Goal: Information Seeking & Learning: Learn about a topic

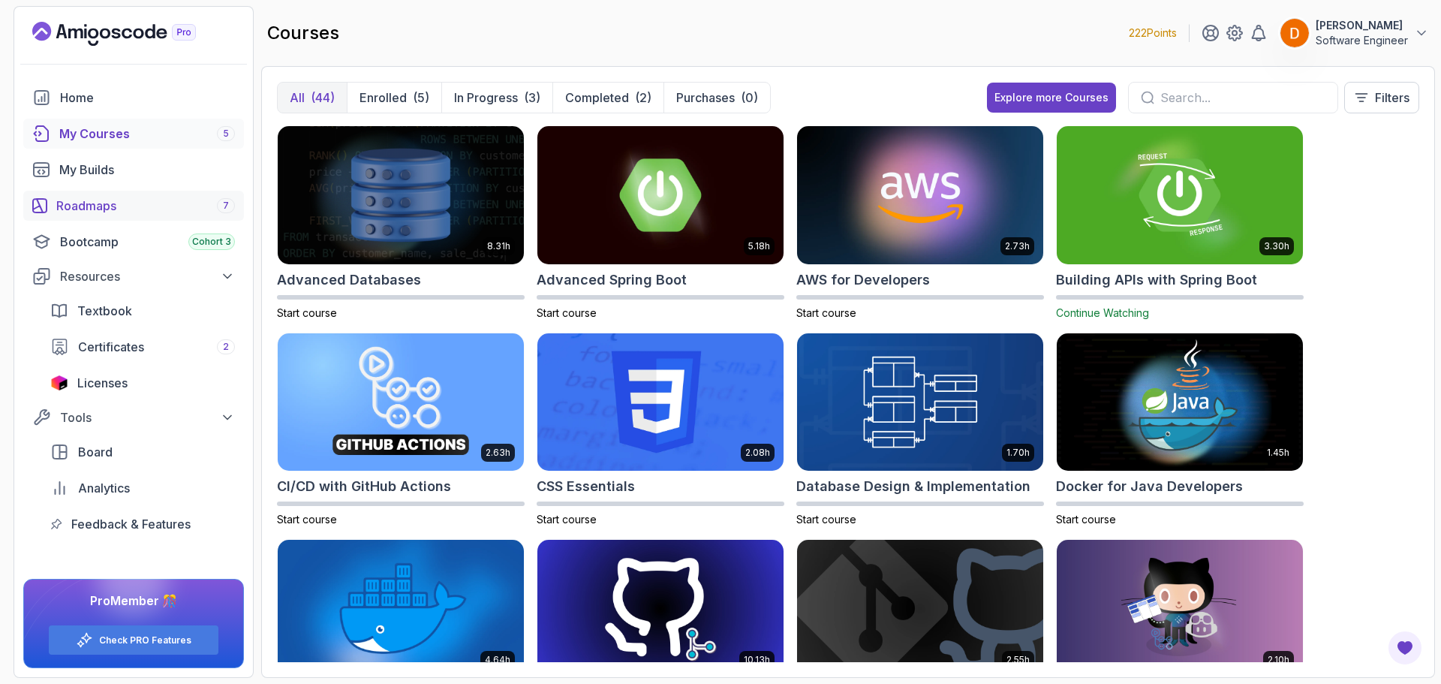
click at [91, 215] on link "Roadmaps 7" at bounding box center [133, 206] width 221 height 30
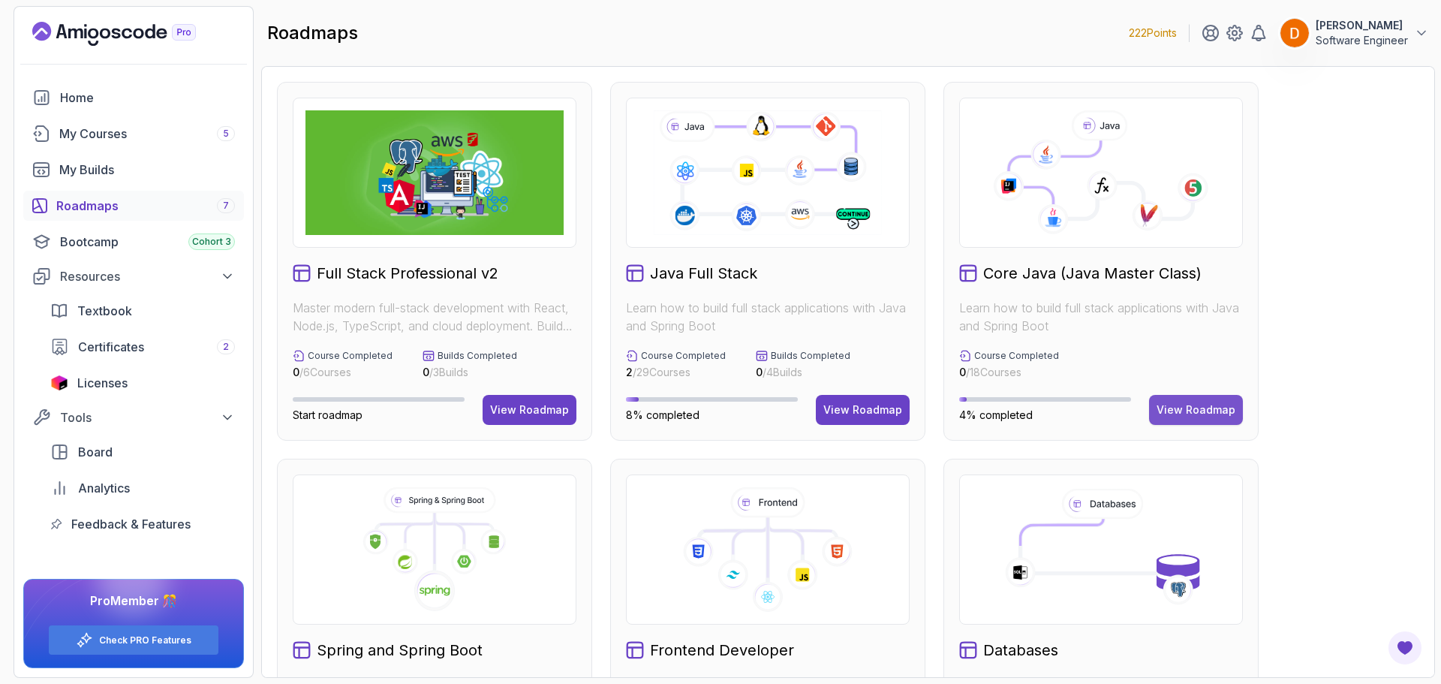
click at [1219, 416] on div "View Roadmap" at bounding box center [1195, 409] width 79 height 15
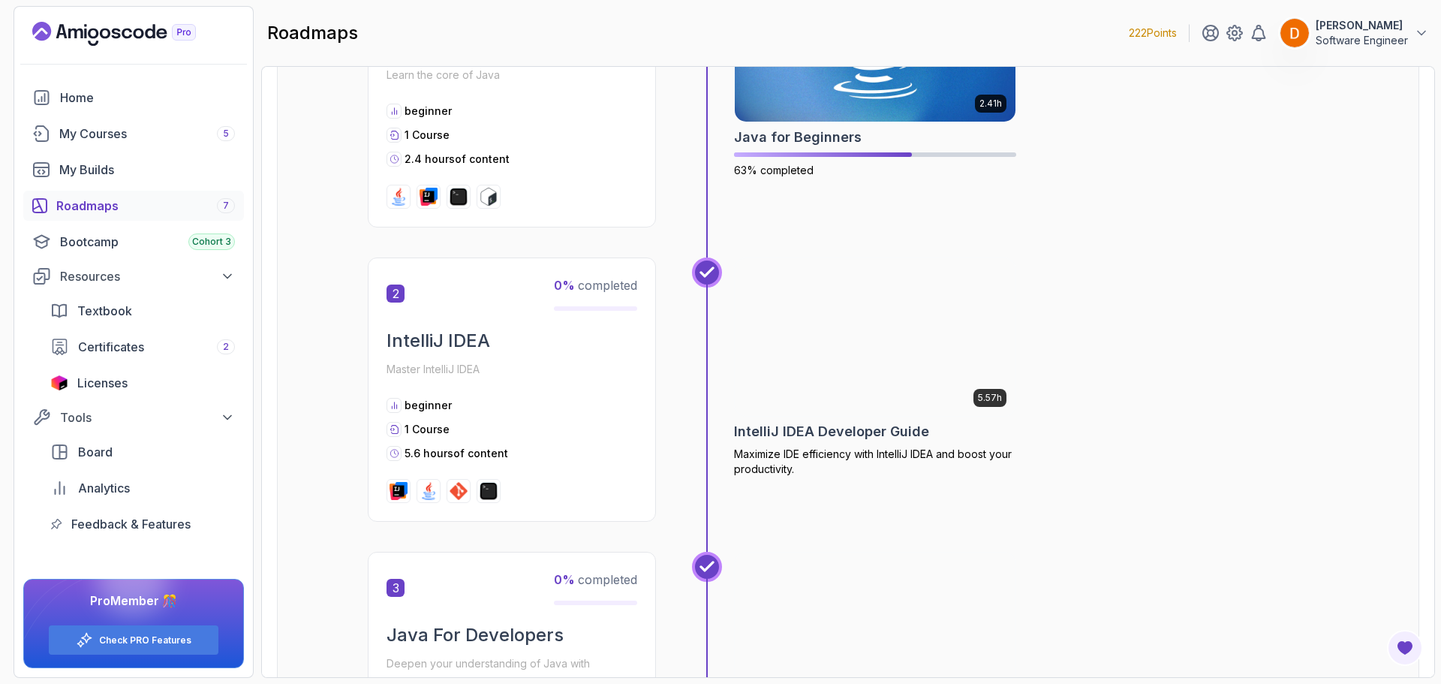
scroll to position [300, 0]
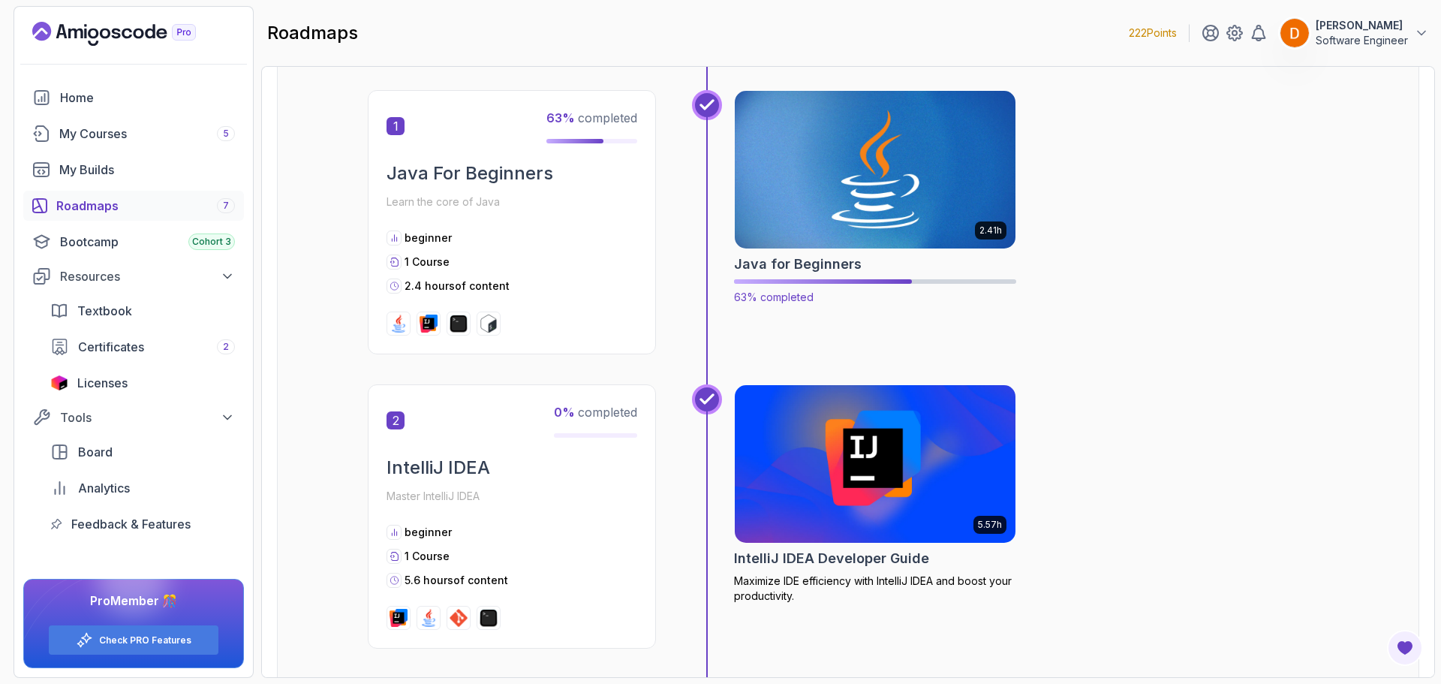
click at [826, 206] on img at bounding box center [875, 169] width 295 height 165
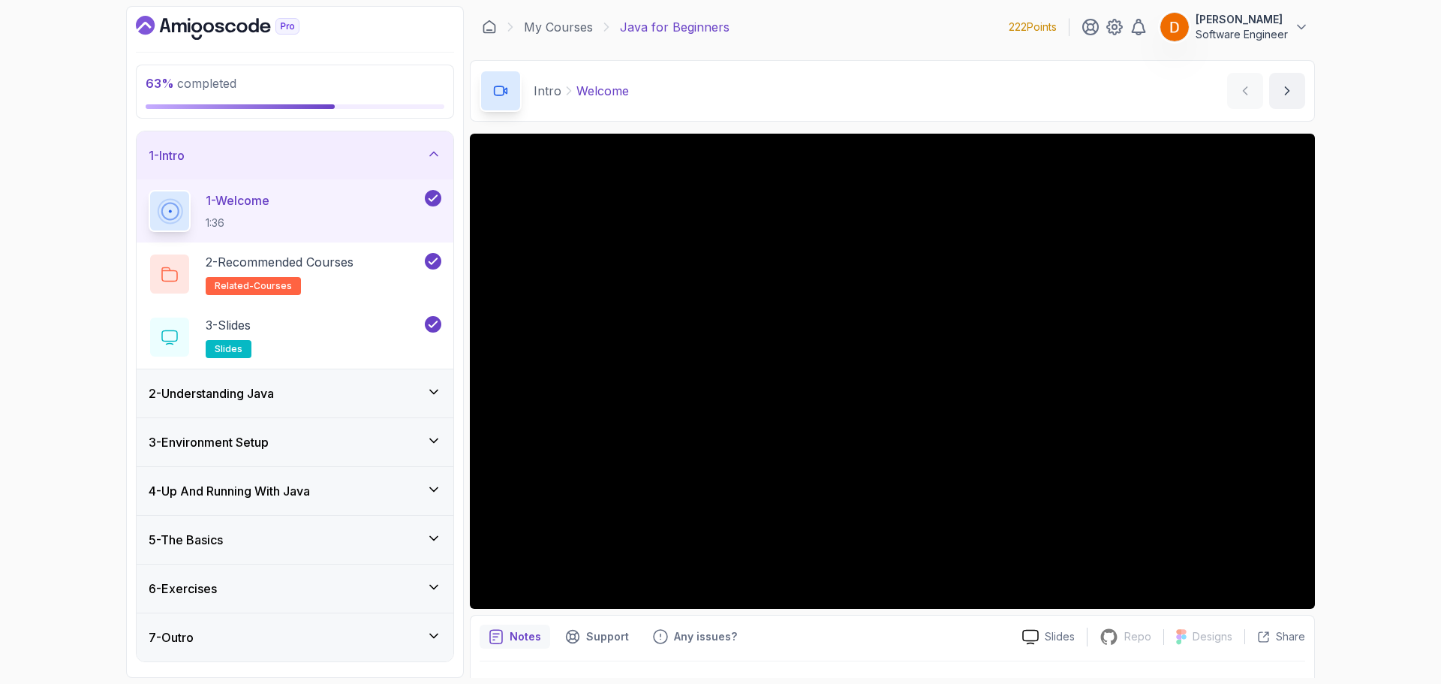
click at [296, 542] on div "5 - The Basics" at bounding box center [295, 540] width 293 height 18
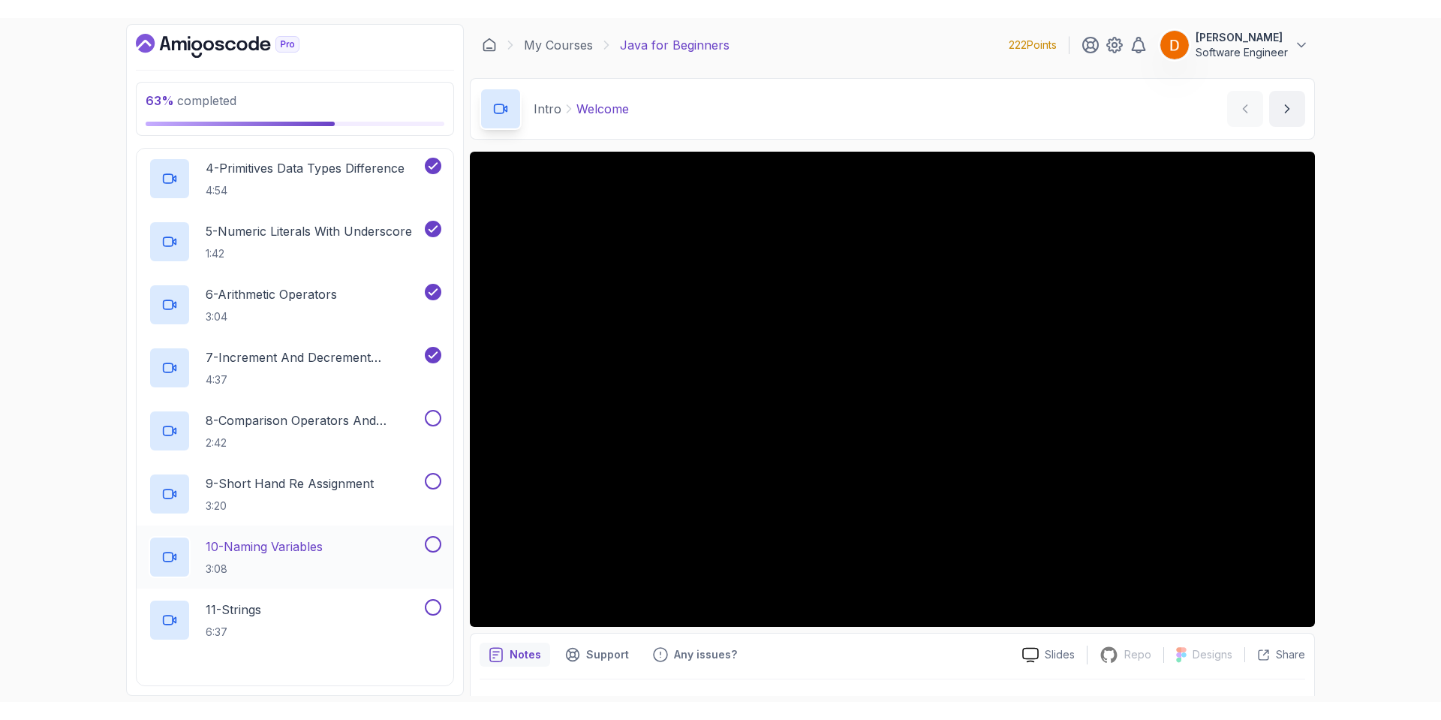
scroll to position [525, 0]
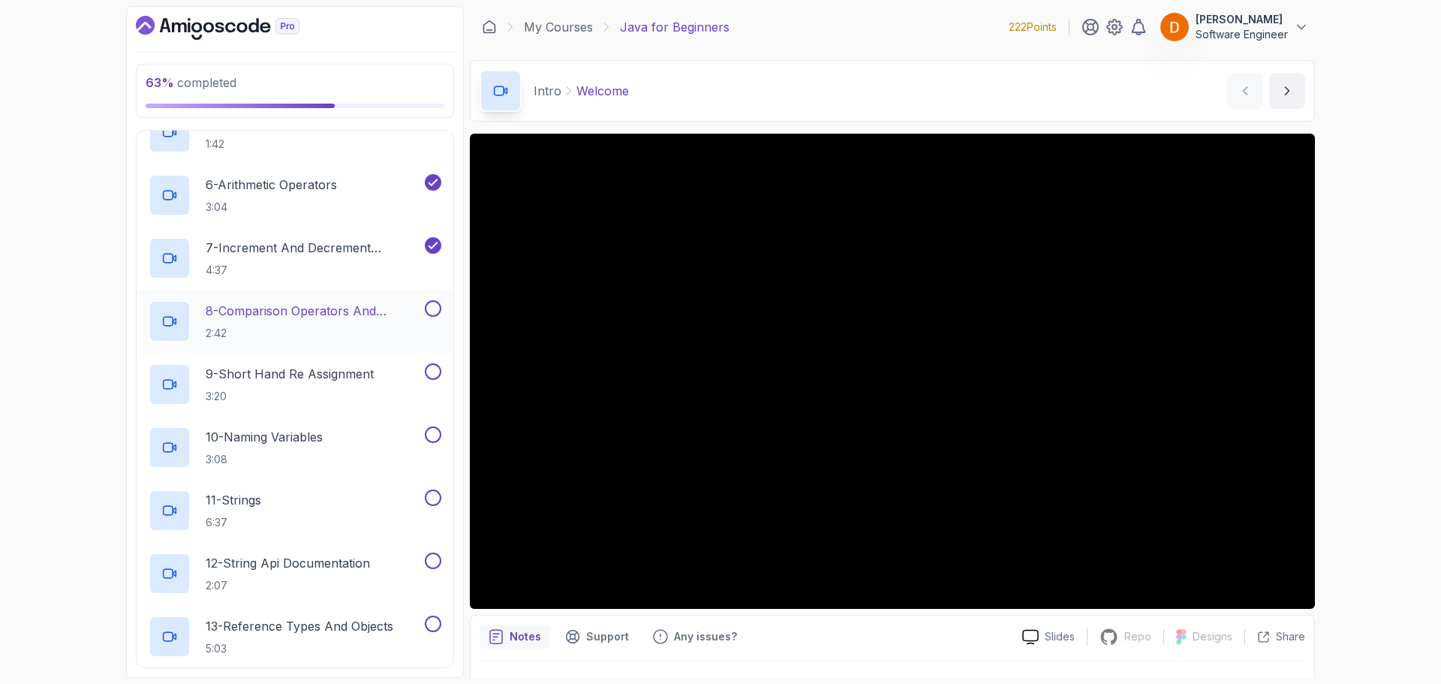
click at [369, 308] on p "8 - Comparison Operators and Booleans" at bounding box center [314, 311] width 216 height 18
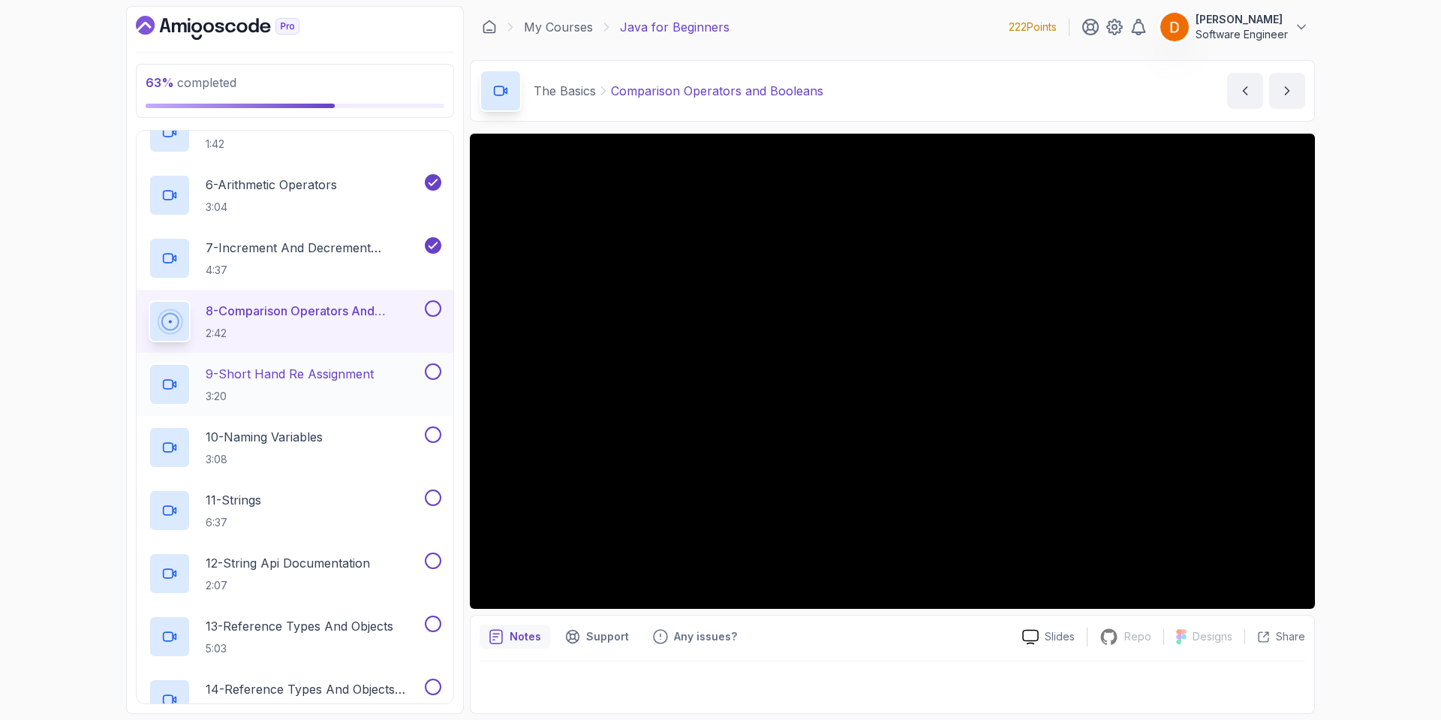
click at [326, 385] on h2 "9 - Short Hand Re Assignment 3:20" at bounding box center [290, 384] width 168 height 39
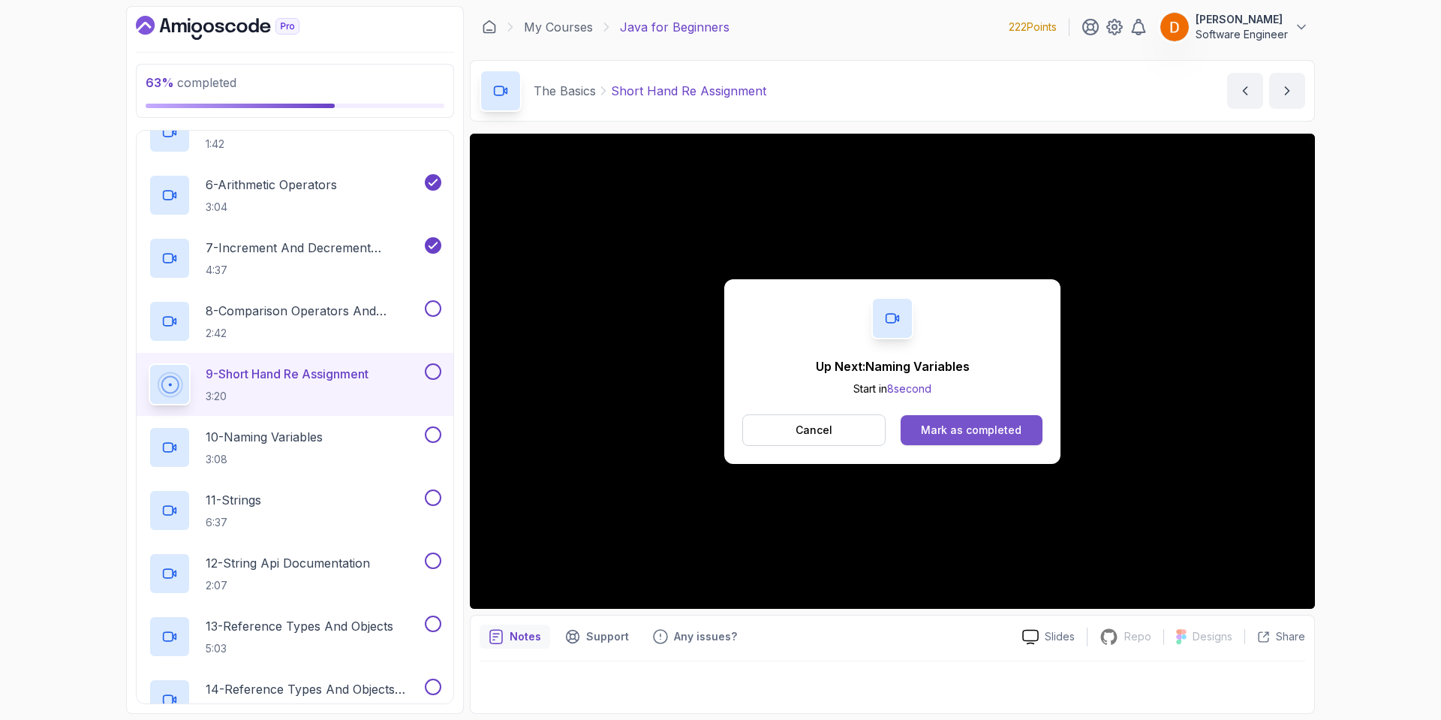
click at [994, 440] on button "Mark as completed" at bounding box center [972, 430] width 142 height 30
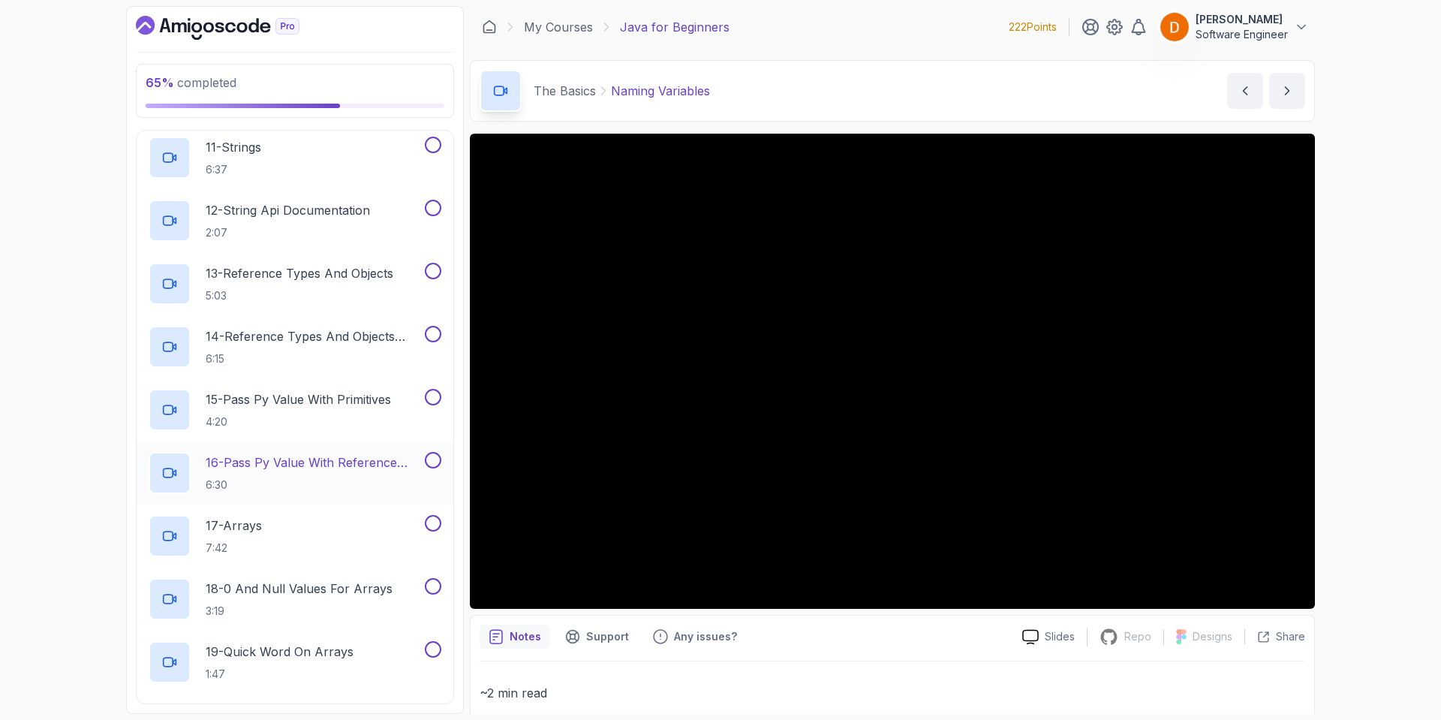
scroll to position [879, 0]
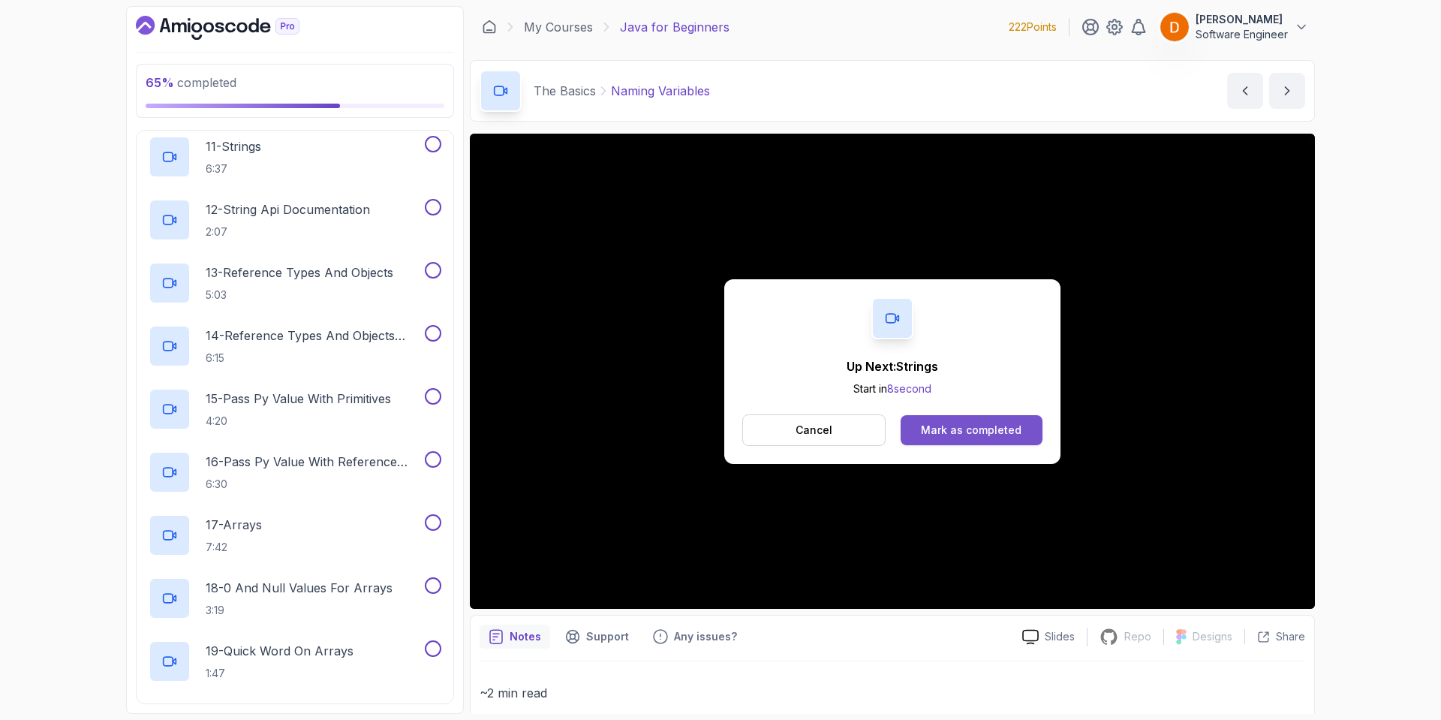
click at [955, 430] on div "Mark as completed" at bounding box center [971, 430] width 101 height 15
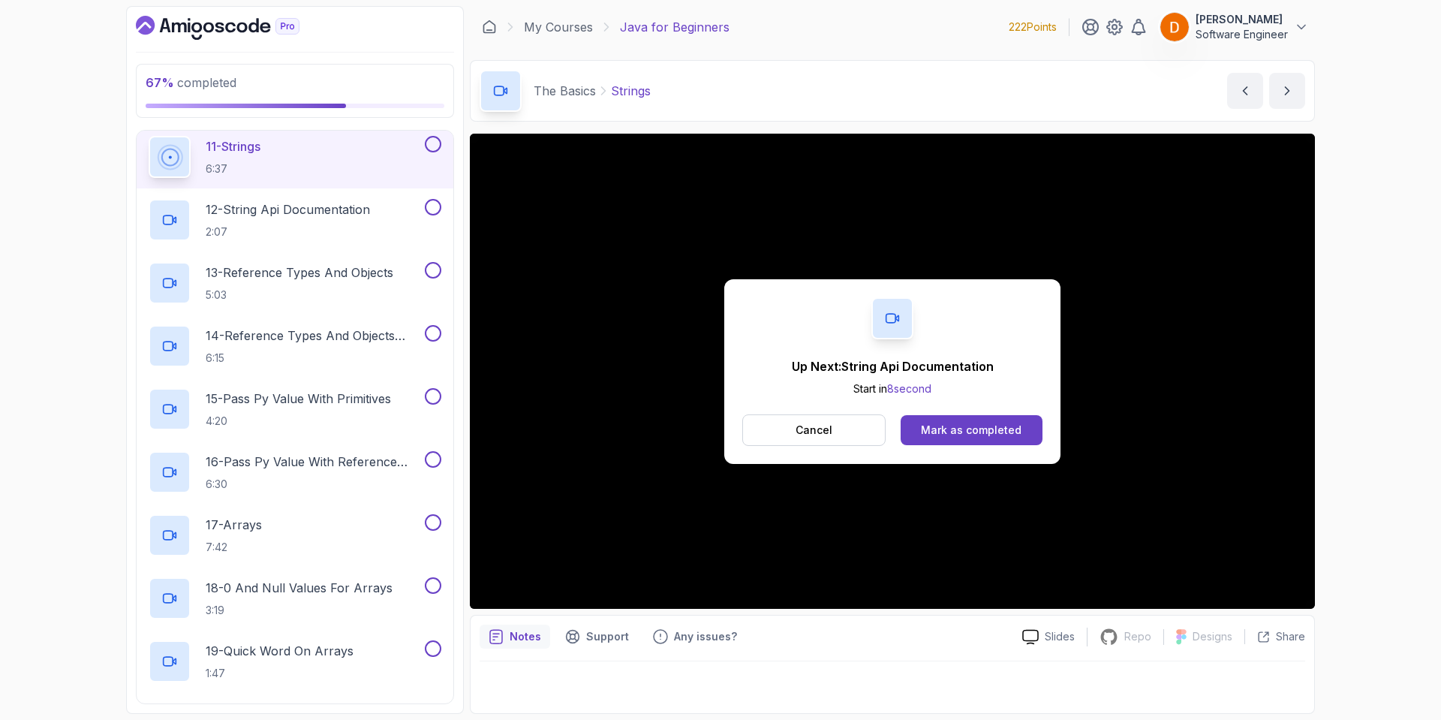
click at [986, 413] on div "Up Next: String Api Documentation Start in 8 second Cancel Mark as completed" at bounding box center [892, 371] width 336 height 185
click at [985, 438] on button "Mark as completed" at bounding box center [972, 430] width 142 height 30
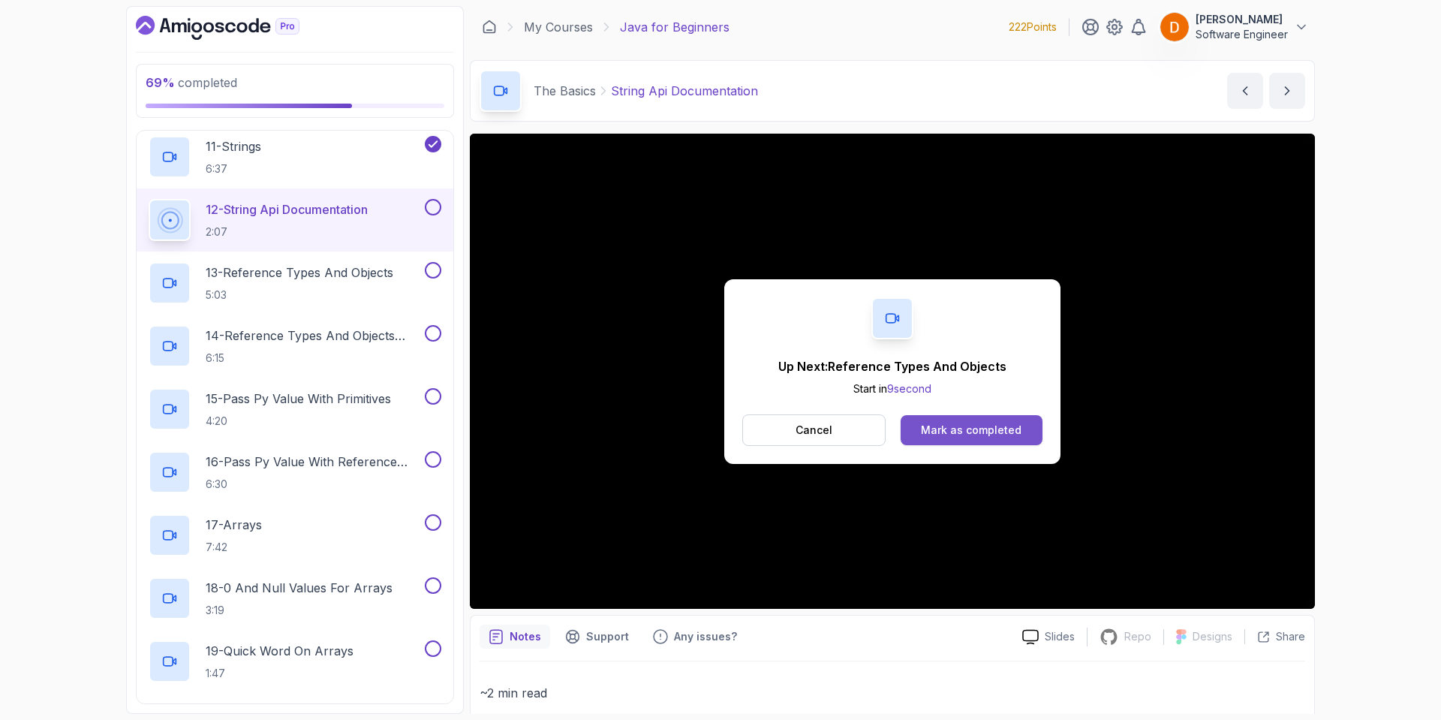
click at [967, 435] on div "Mark as completed" at bounding box center [971, 430] width 101 height 15
